Goal: Information Seeking & Learning: Learn about a topic

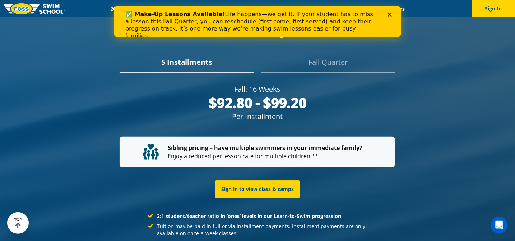
scroll to position [1336, 0]
click at [390, 12] on div "Close" at bounding box center [390, 14] width 7 height 4
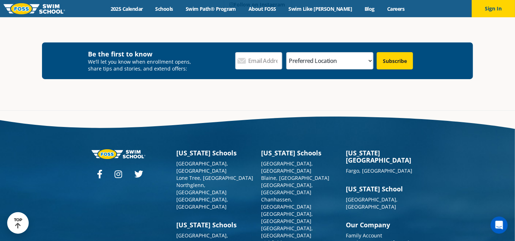
scroll to position [2552, 0]
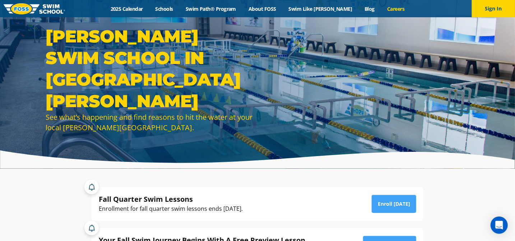
click at [388, 8] on link "Careers" at bounding box center [396, 8] width 30 height 7
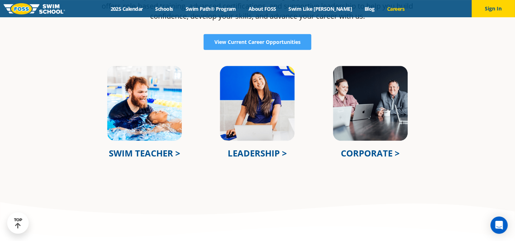
scroll to position [246, 0]
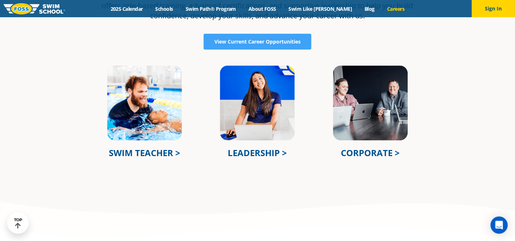
click at [157, 148] on link "SWIM TEACHER >" at bounding box center [144, 153] width 71 height 12
